Goal: Task Accomplishment & Management: Manage account settings

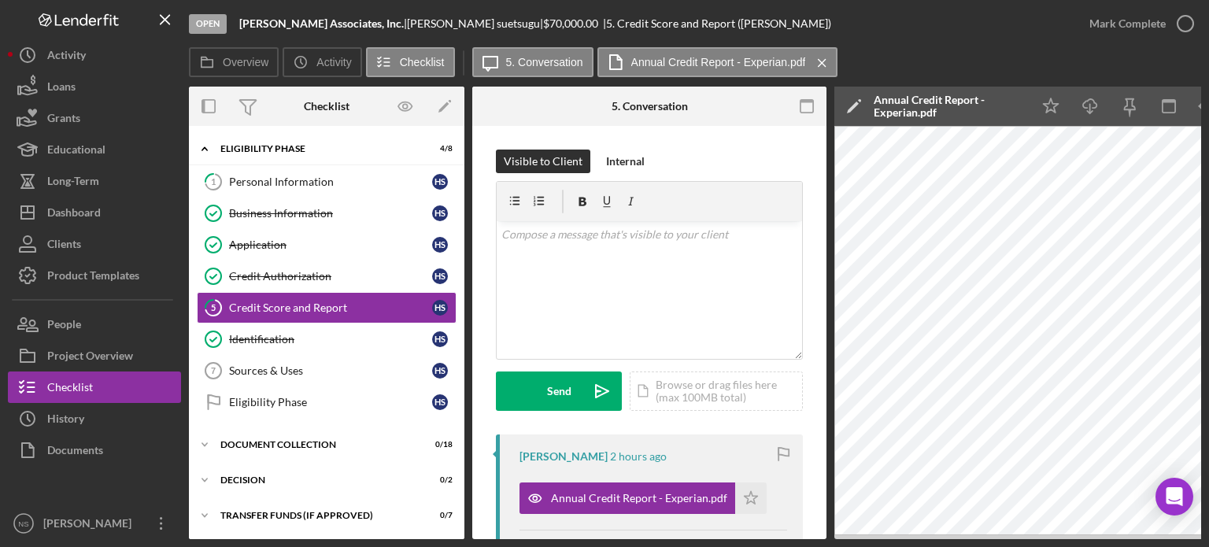
scroll to position [236, 0]
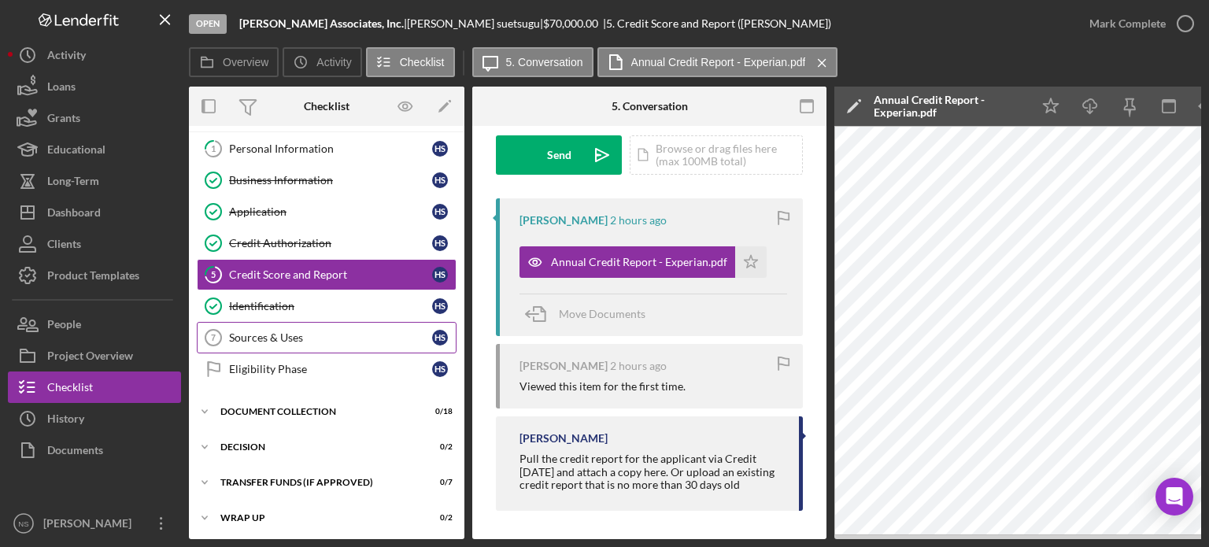
click at [292, 342] on link "Sources & Uses 7 Sources & Uses h s" at bounding box center [327, 337] width 260 height 31
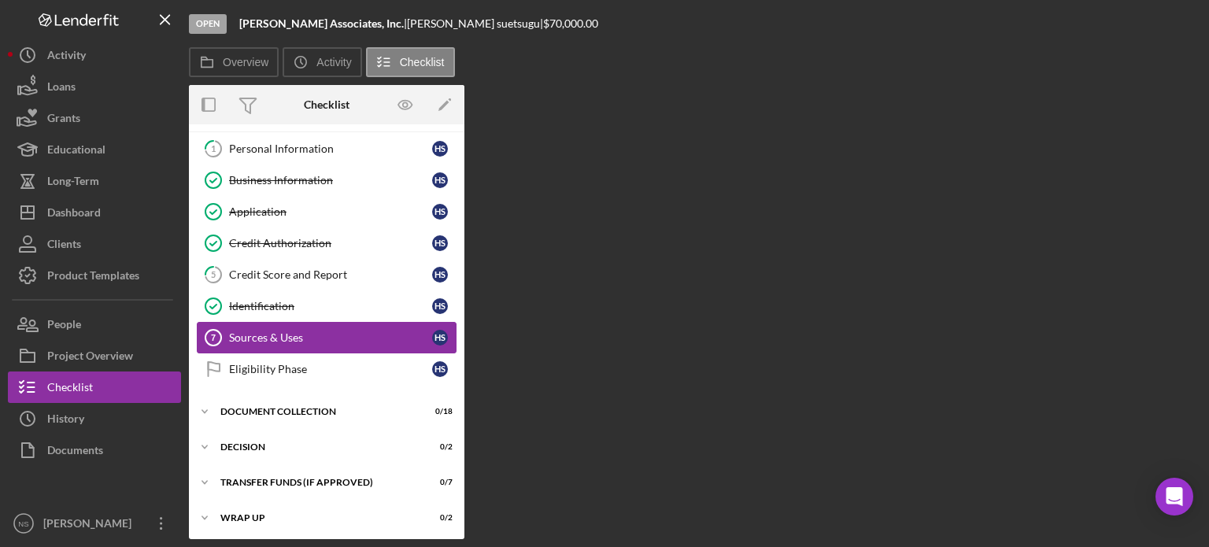
scroll to position [33, 0]
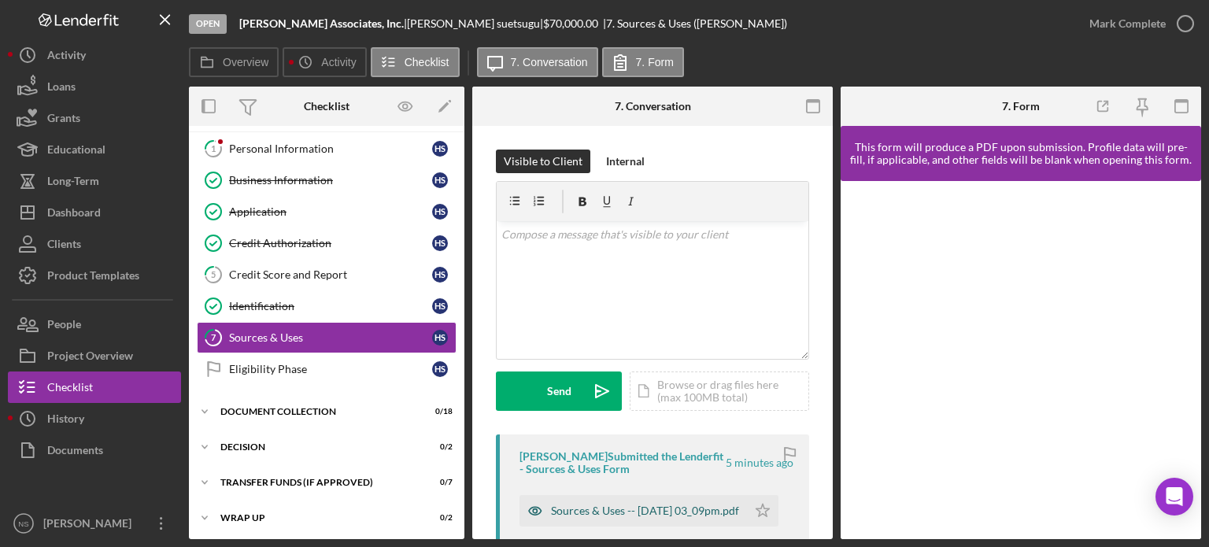
click at [601, 504] on div "Sources & Uses -- 2025-08-14 03_09pm.pdf" at bounding box center [645, 510] width 188 height 13
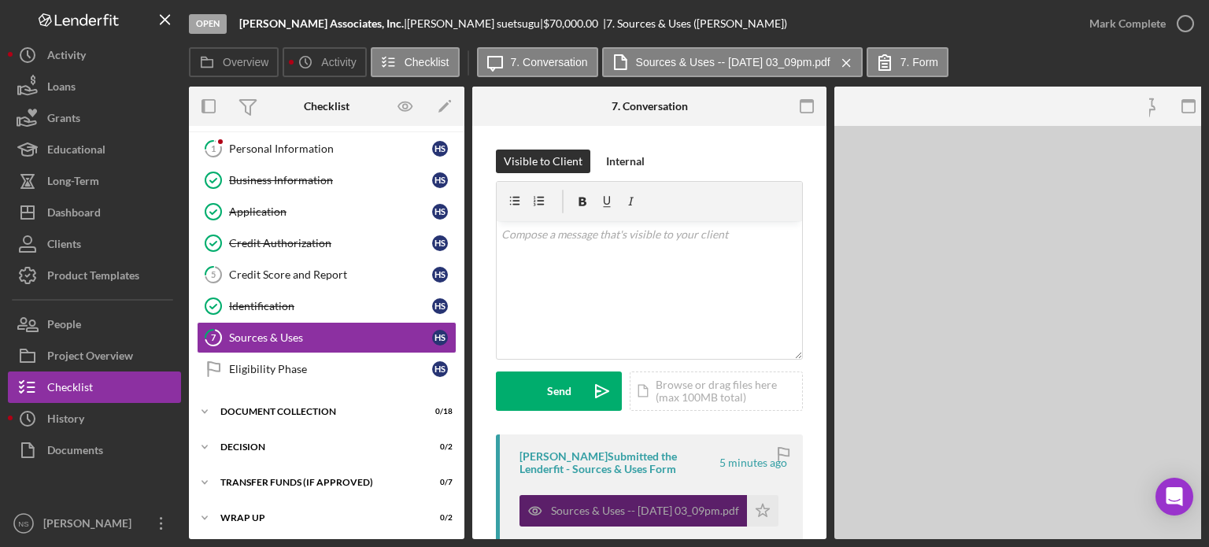
click at [601, 504] on div "Sources & Uses -- 2025-08-14 03_09pm.pdf" at bounding box center [645, 510] width 188 height 13
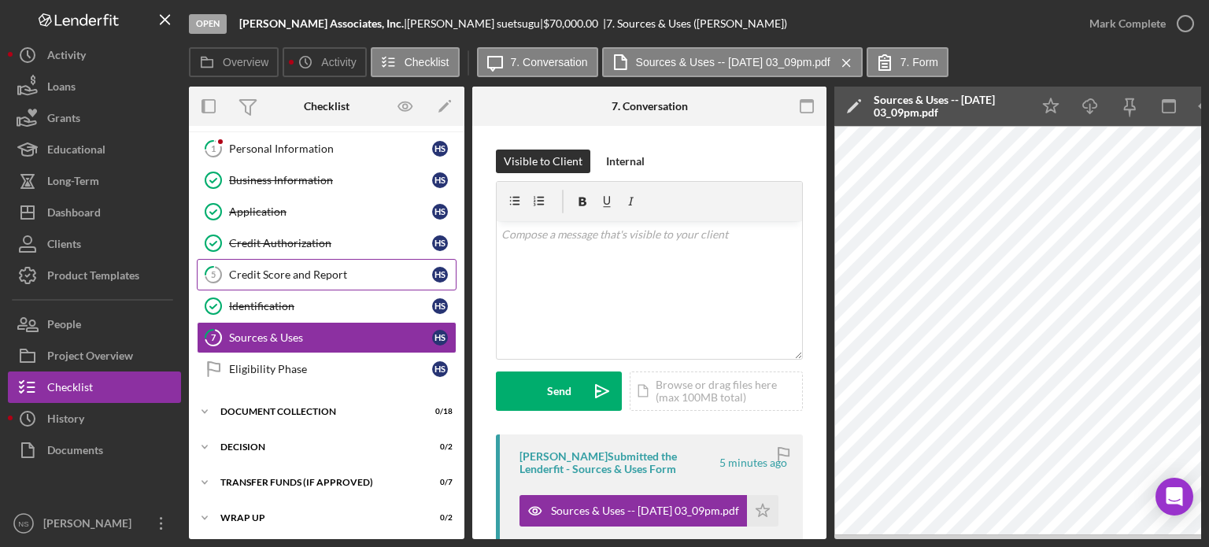
click at [295, 268] on div "Credit Score and Report" at bounding box center [330, 274] width 203 height 13
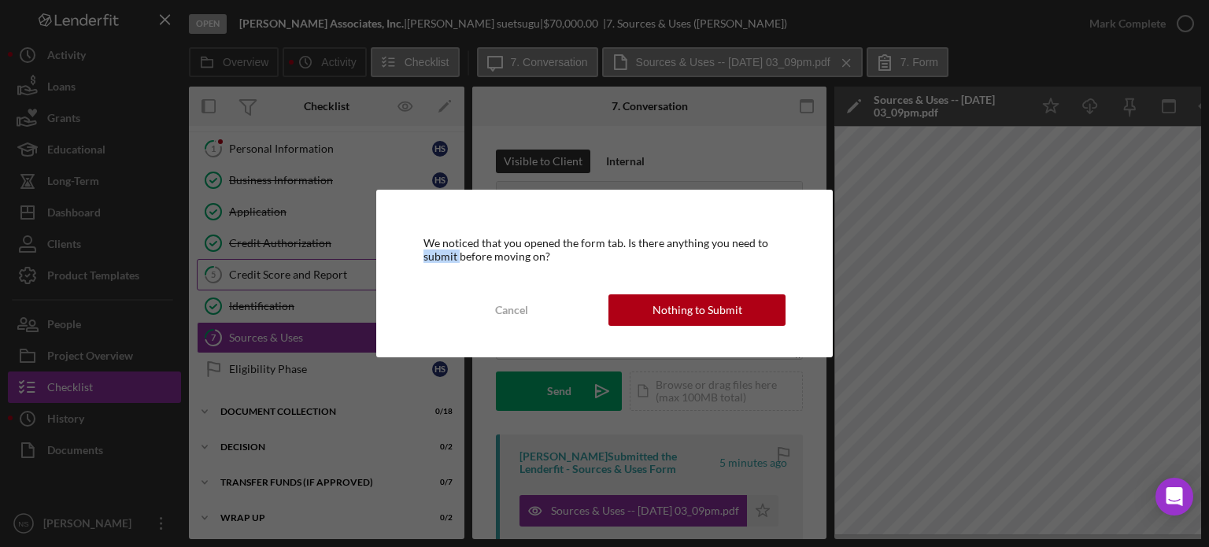
click at [295, 268] on div "We noticed that you opened the form tab. Is there anything you need to submit b…" at bounding box center [604, 273] width 1209 height 547
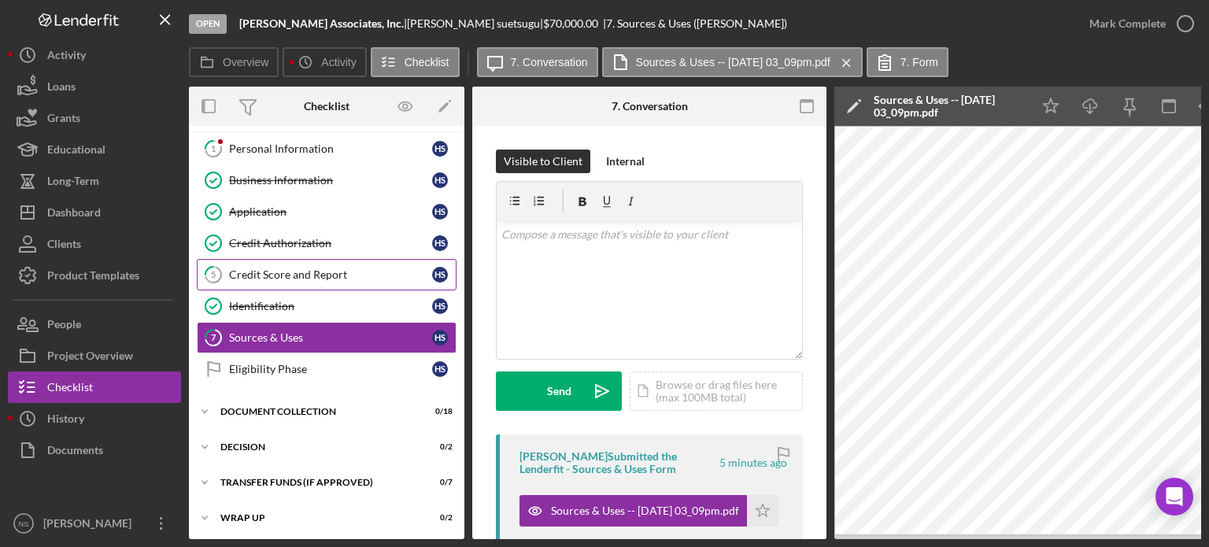
click at [328, 270] on div "Credit Score and Report" at bounding box center [330, 274] width 203 height 13
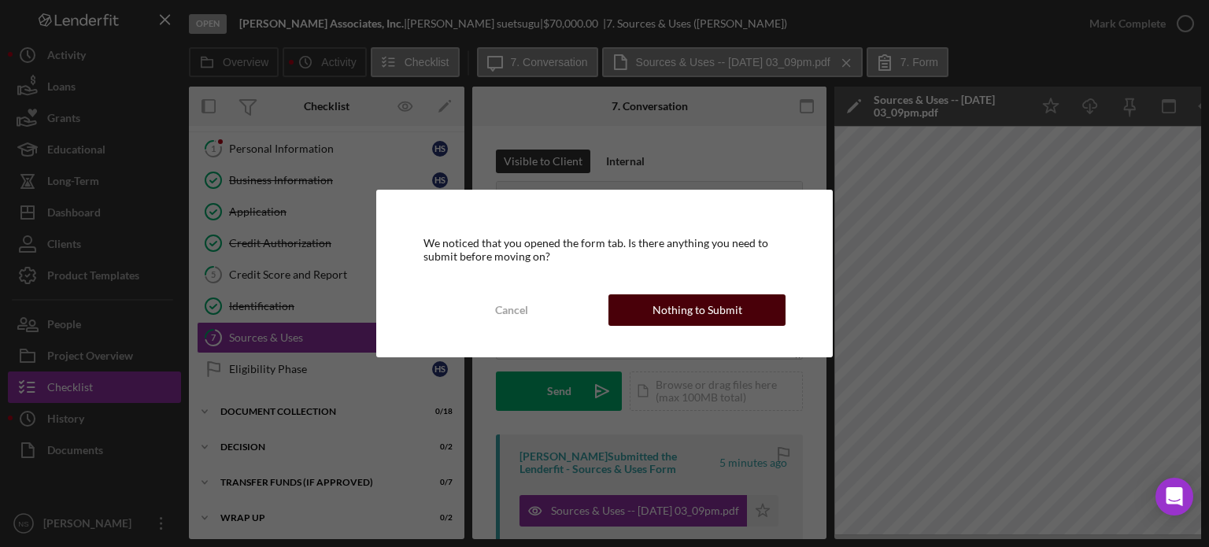
click at [660, 306] on div "Nothing to Submit" at bounding box center [697, 309] width 90 height 31
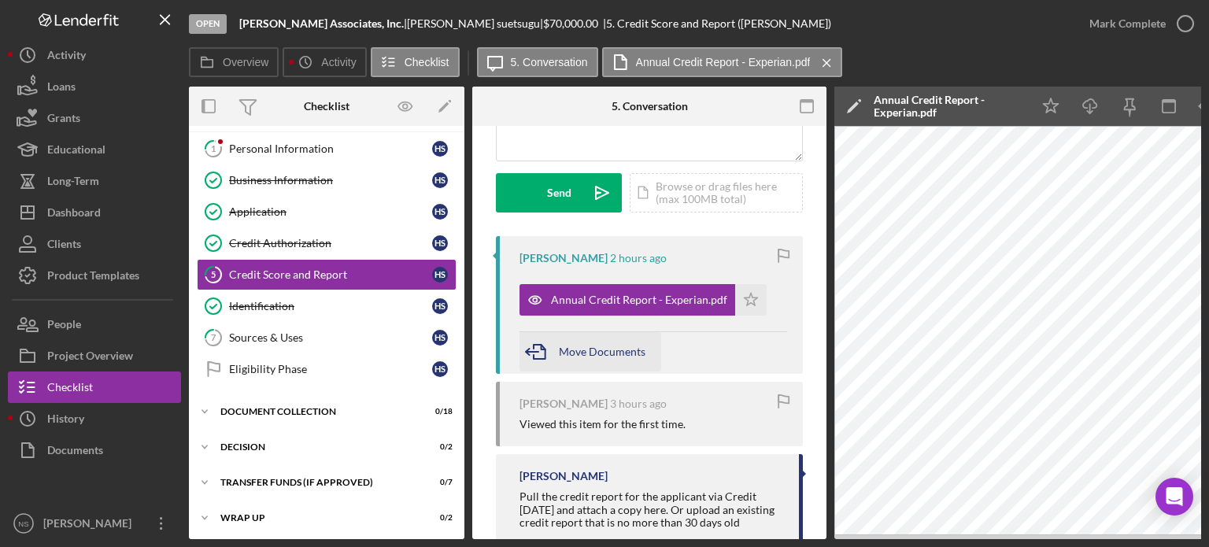
scroll to position [242, 0]
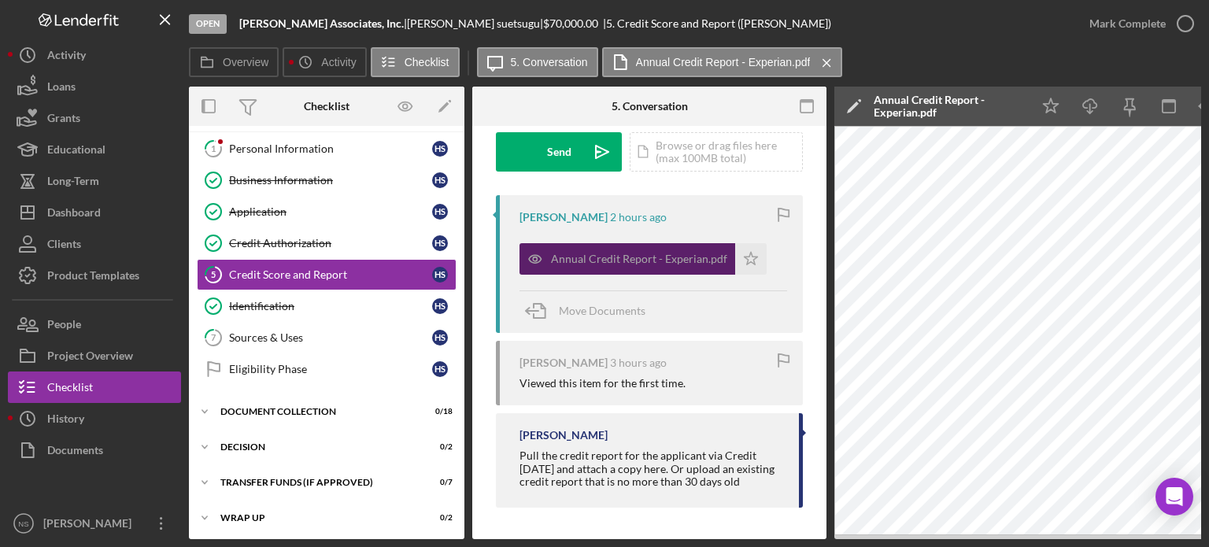
click at [577, 257] on div "Annual Credit Report - Experian.pdf" at bounding box center [639, 259] width 176 height 13
click at [589, 257] on div "Annual Credit Report - Experian.pdf" at bounding box center [639, 259] width 176 height 13
click at [588, 257] on div "Annual Credit Report - Experian.pdf" at bounding box center [639, 259] width 176 height 13
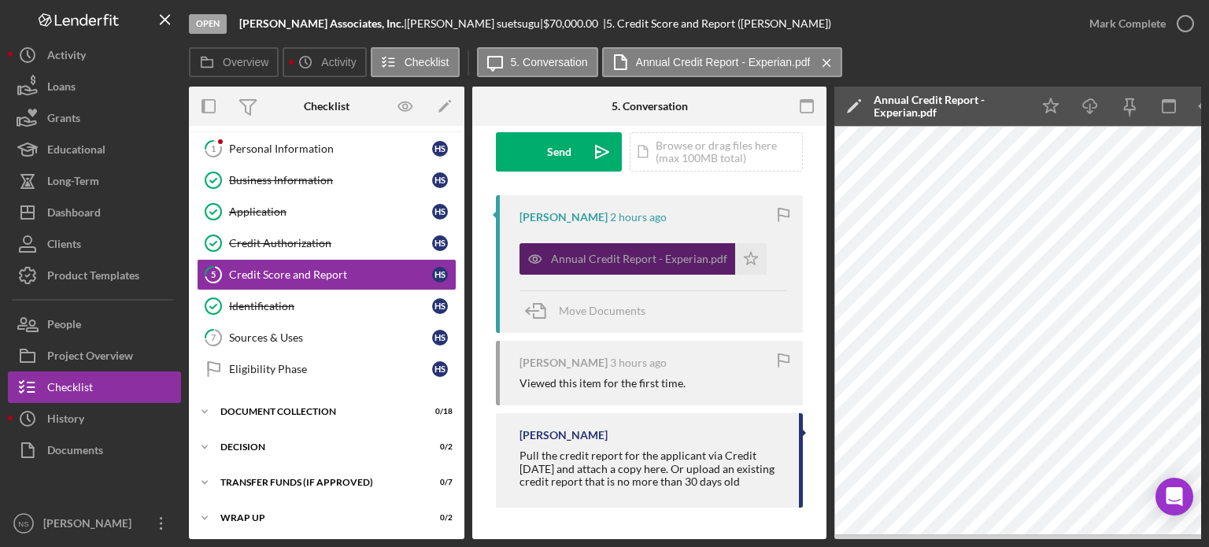
click at [588, 257] on div "Annual Credit Report - Experian.pdf" at bounding box center [639, 259] width 176 height 13
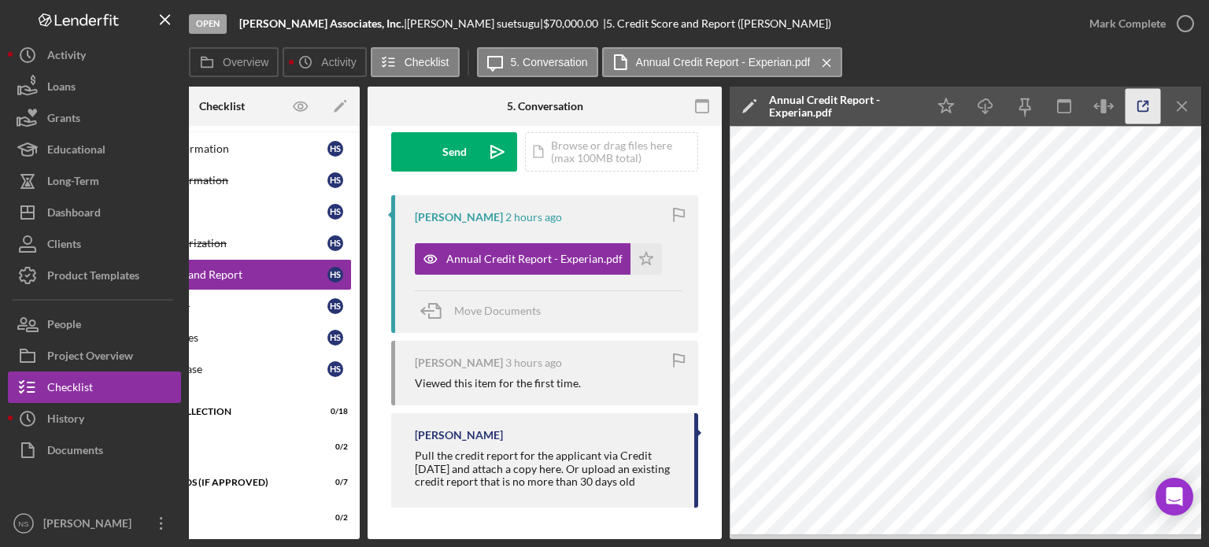
click at [1144, 108] on icon "button" at bounding box center [1142, 106] width 35 height 35
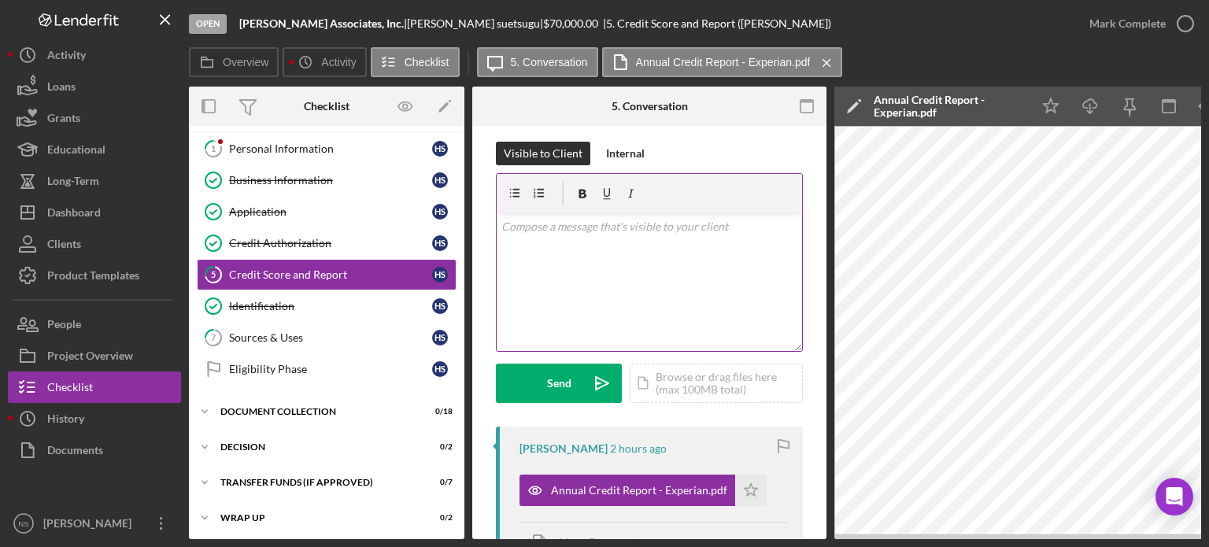
scroll to position [6, 0]
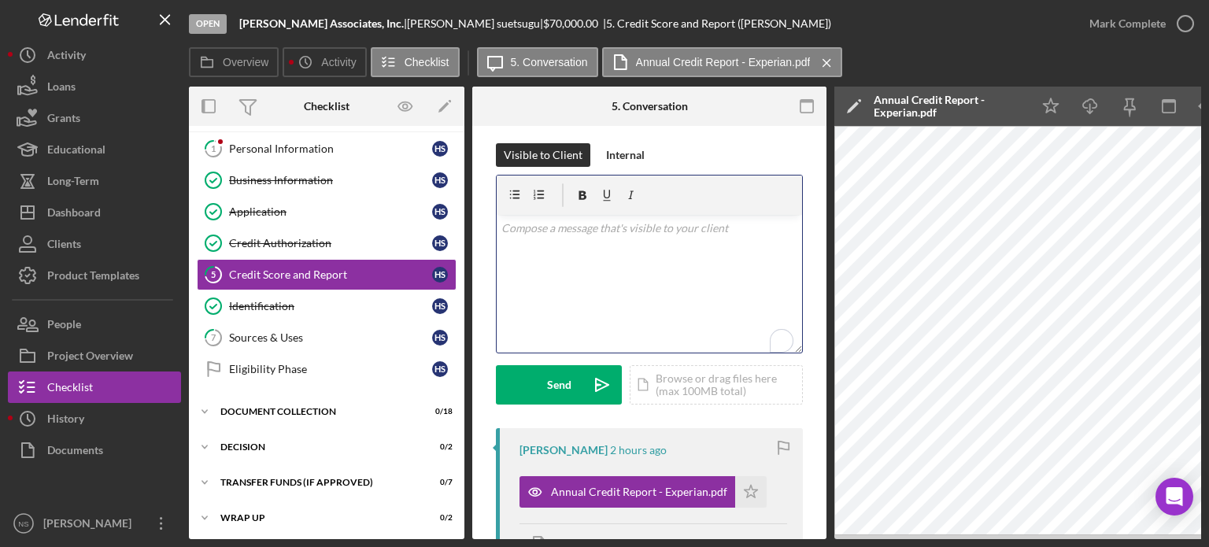
click at [548, 251] on div "v Color teal Color pink Remove color Add row above Add row below Add column bef…" at bounding box center [649, 284] width 305 height 138
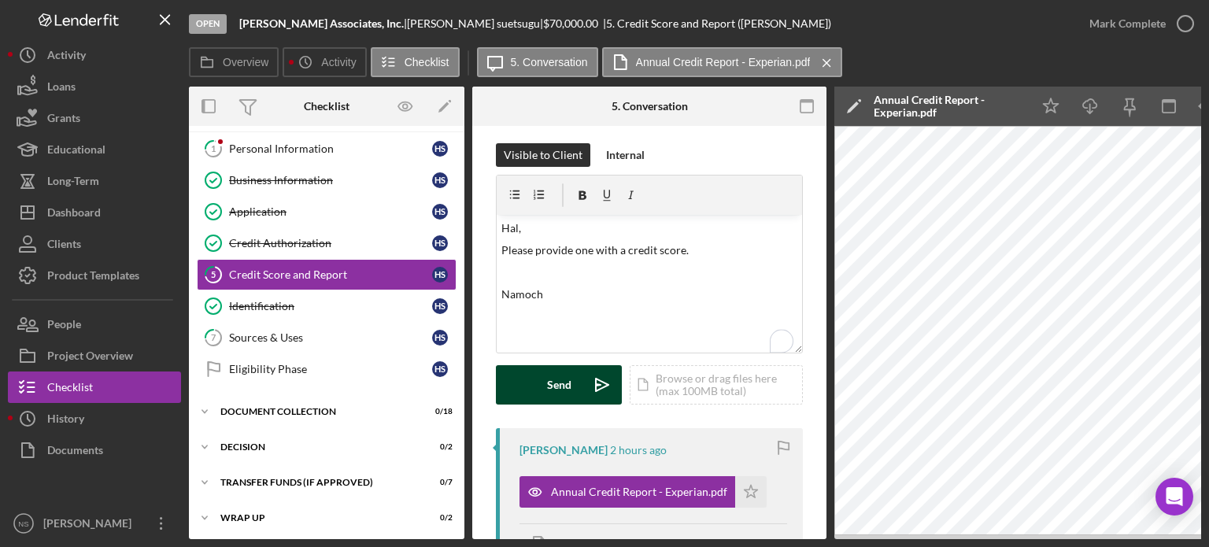
click at [541, 390] on button "Send Icon/icon-invite-send" at bounding box center [559, 384] width 126 height 39
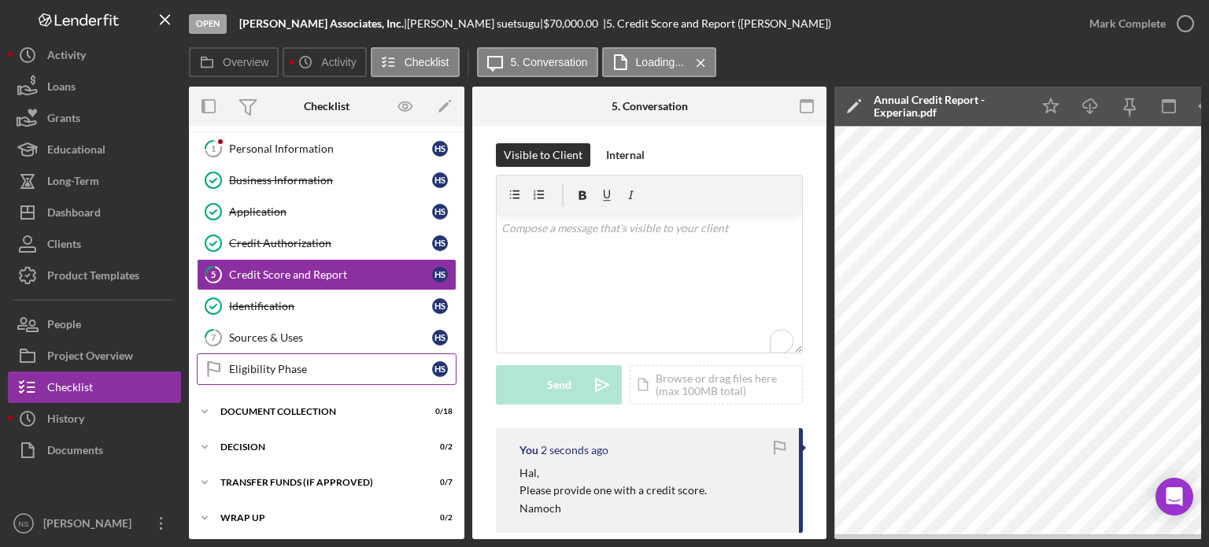
click at [268, 373] on link "Eligibility Phase Eligibility Phase h s" at bounding box center [327, 368] width 260 height 31
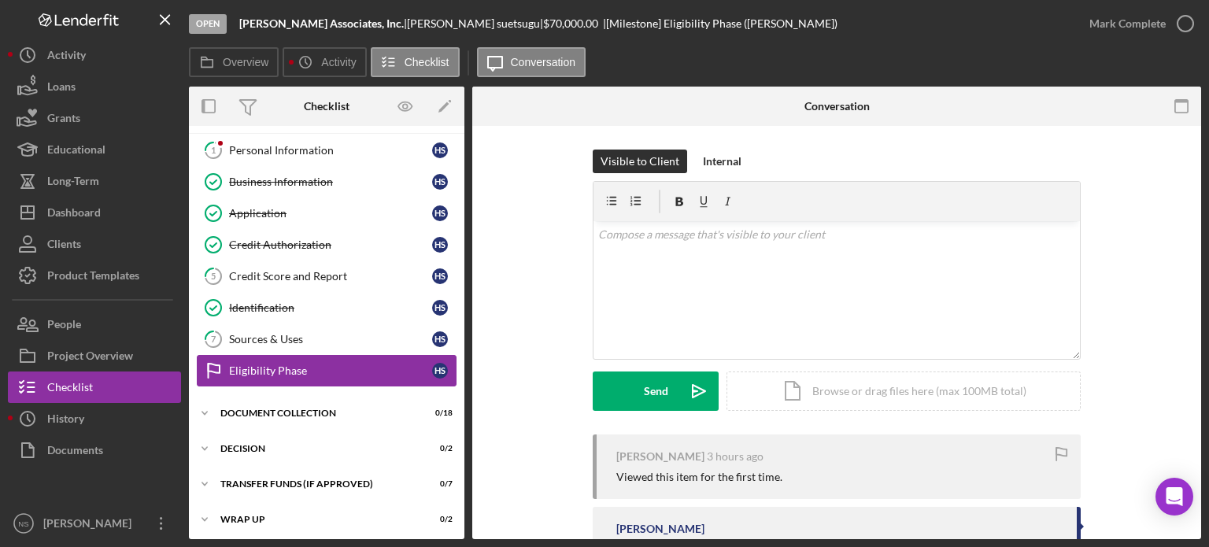
scroll to position [33, 0]
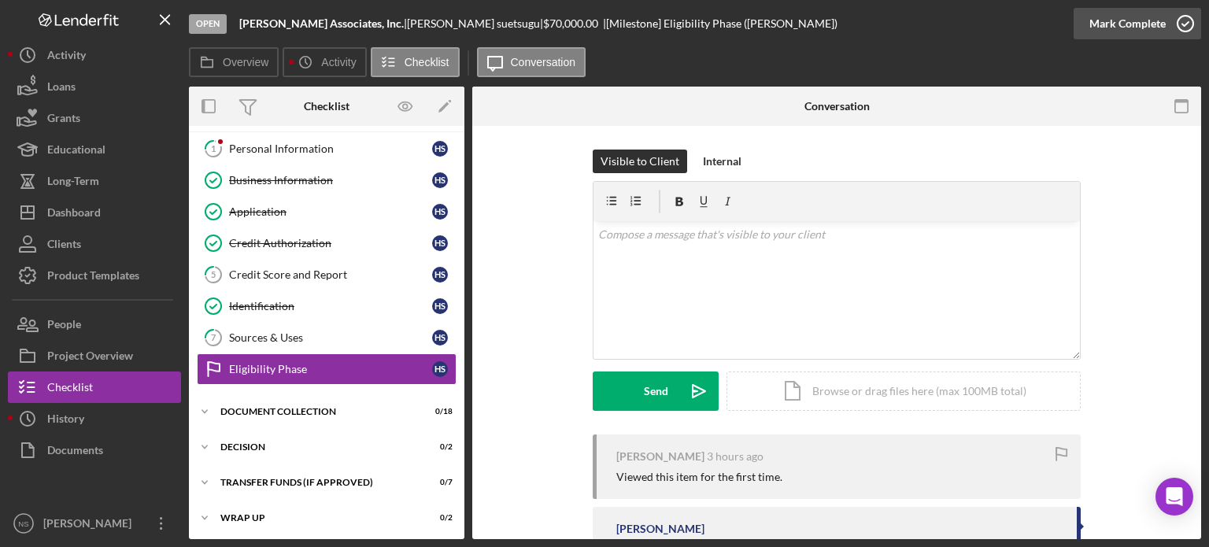
click at [1188, 17] on icon "button" at bounding box center [1185, 23] width 39 height 39
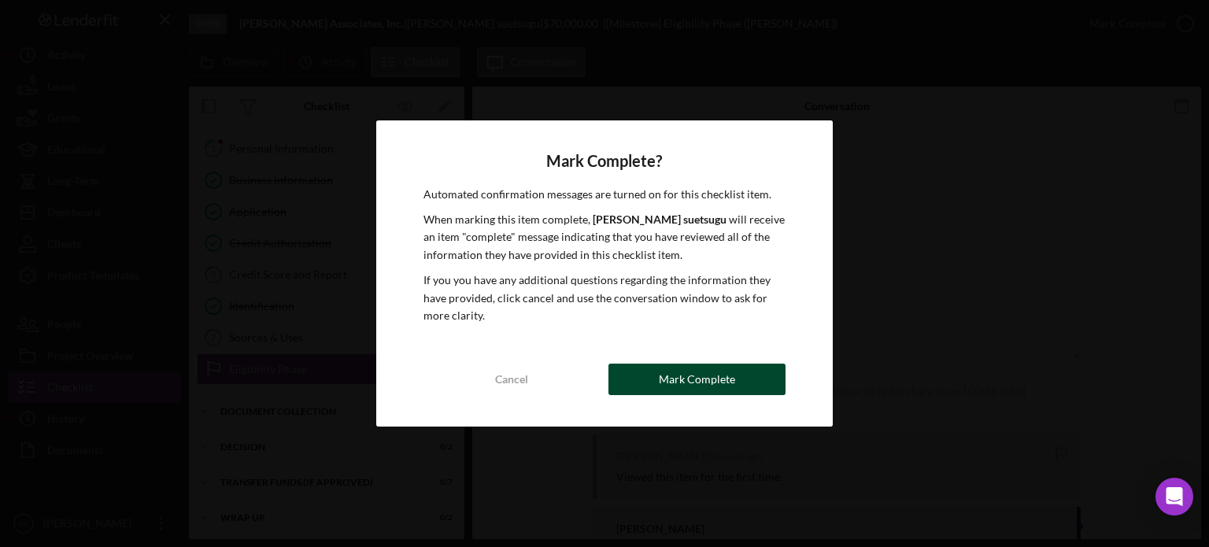
click at [723, 384] on div "Mark Complete" at bounding box center [697, 379] width 76 height 31
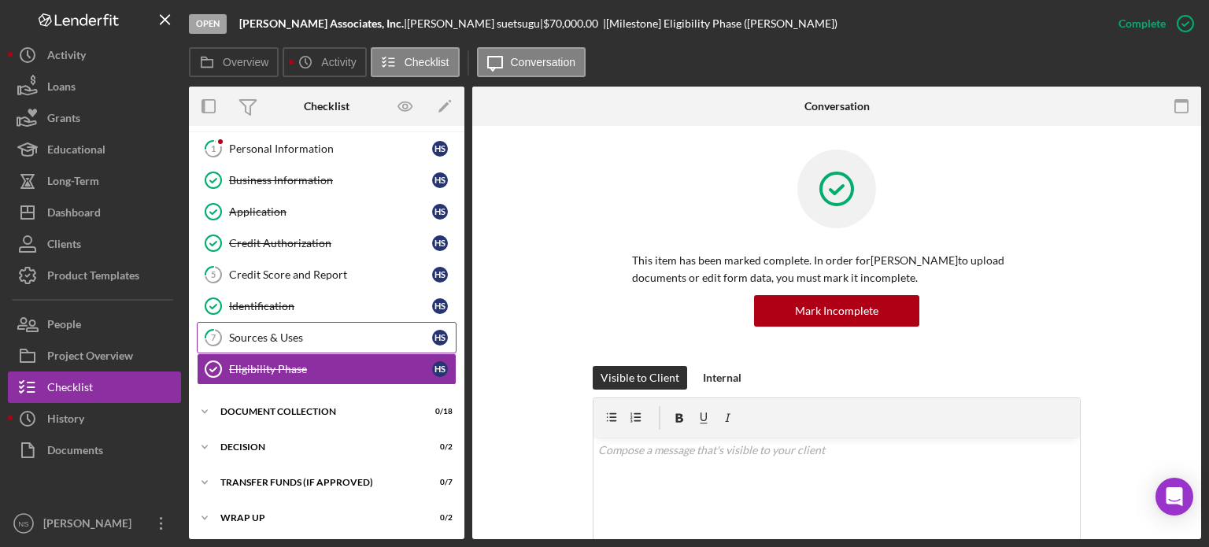
click at [253, 339] on div "Sources & Uses" at bounding box center [330, 337] width 203 height 13
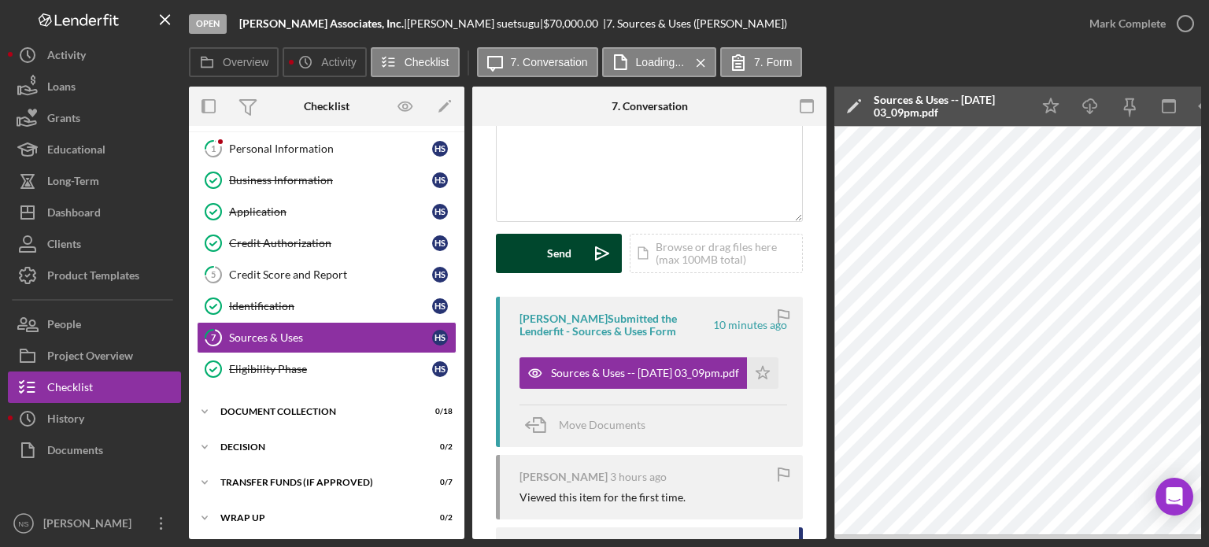
scroll to position [157, 0]
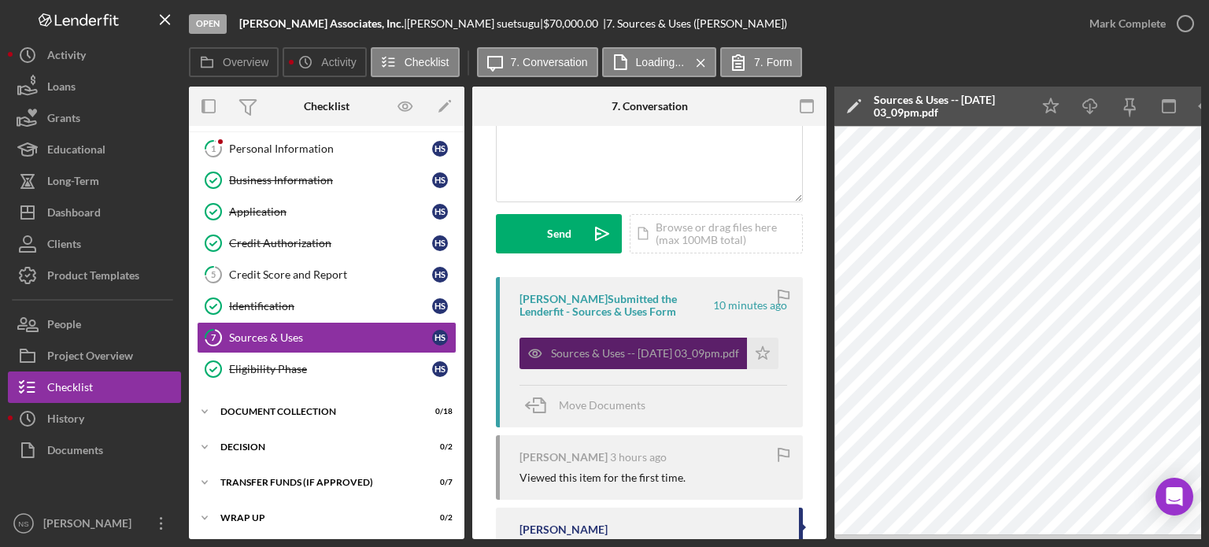
drag, startPoint x: 540, startPoint y: 353, endPoint x: 560, endPoint y: 347, distance: 21.2
drag, startPoint x: 560, startPoint y: 347, endPoint x: 578, endPoint y: 345, distance: 18.2
click at [581, 353] on div "Sources & Uses -- 2025-08-14 03_09pm.pdf" at bounding box center [645, 353] width 188 height 13
click at [578, 355] on div "Sources & Uses -- 2025-08-14 03_09pm.pdf" at bounding box center [645, 353] width 188 height 13
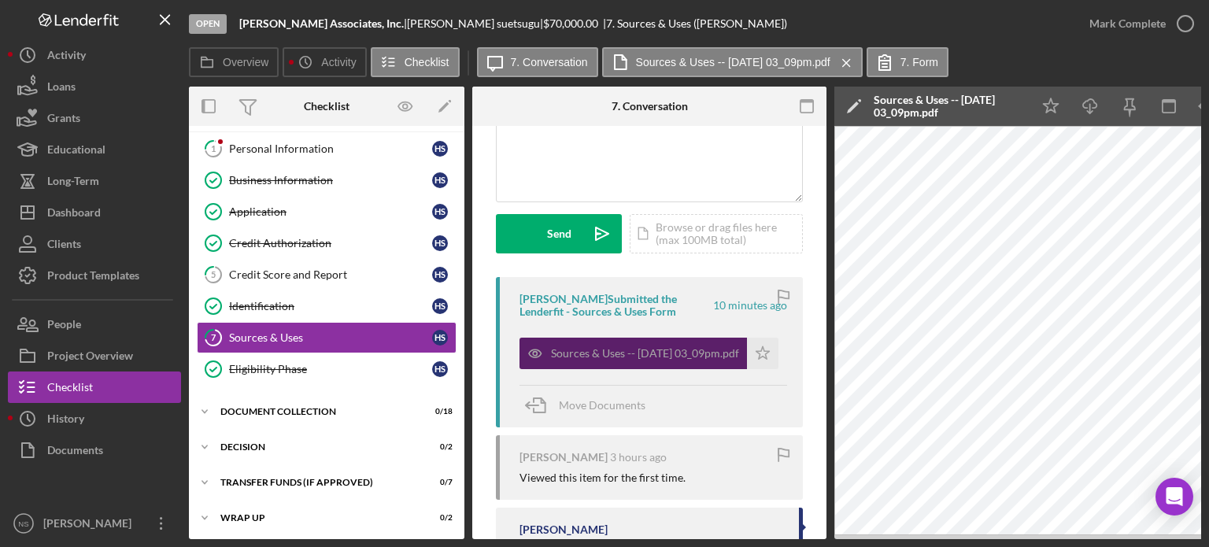
click at [578, 355] on div "Sources & Uses -- 2025-08-14 03_09pm.pdf" at bounding box center [645, 353] width 188 height 13
click at [627, 356] on div "Sources & Uses -- 2025-08-14 03_09pm.pdf" at bounding box center [645, 353] width 188 height 13
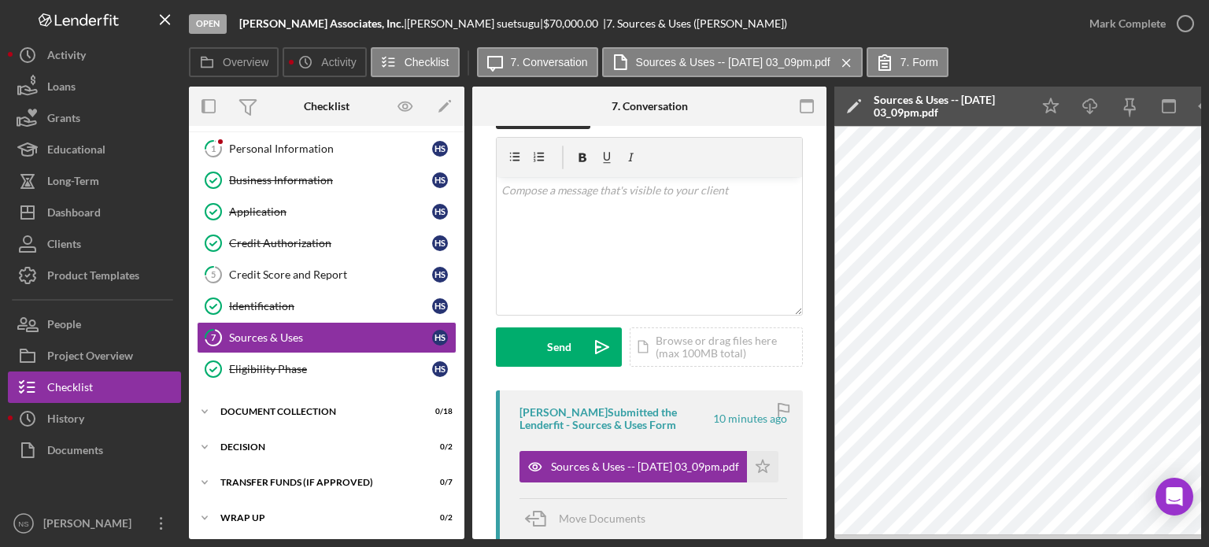
scroll to position [0, 0]
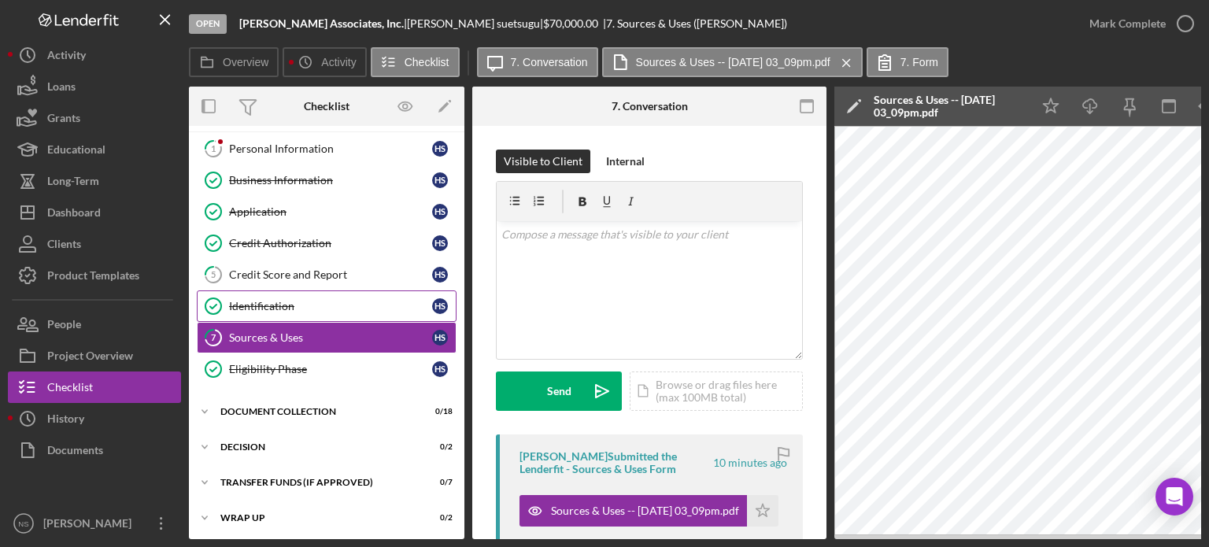
click at [254, 307] on div "Identification" at bounding box center [330, 306] width 203 height 13
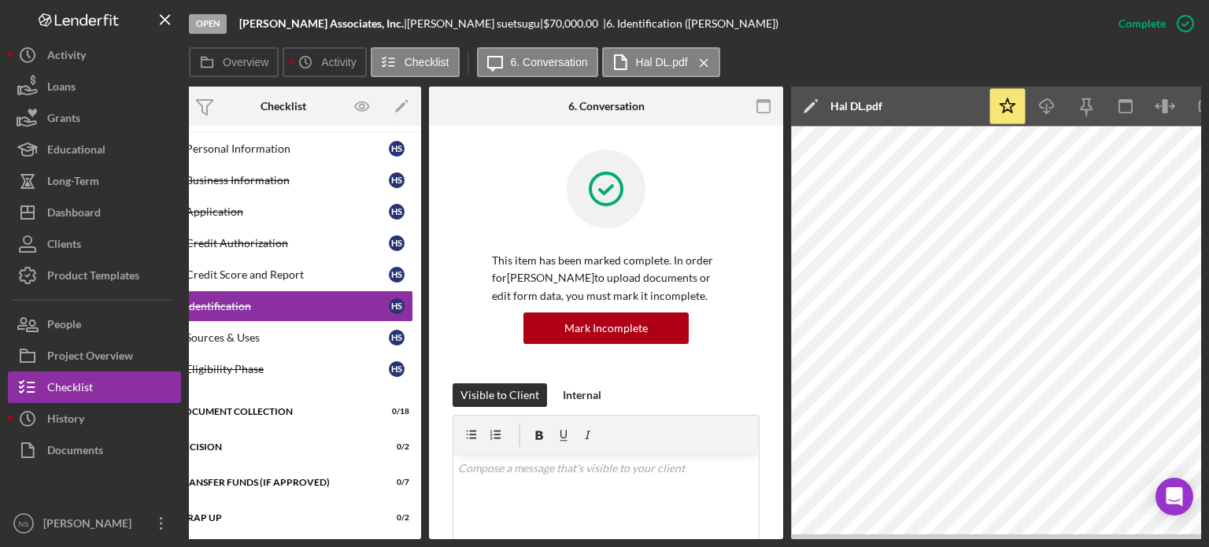
scroll to position [0, 105]
